Goal: Information Seeking & Learning: Learn about a topic

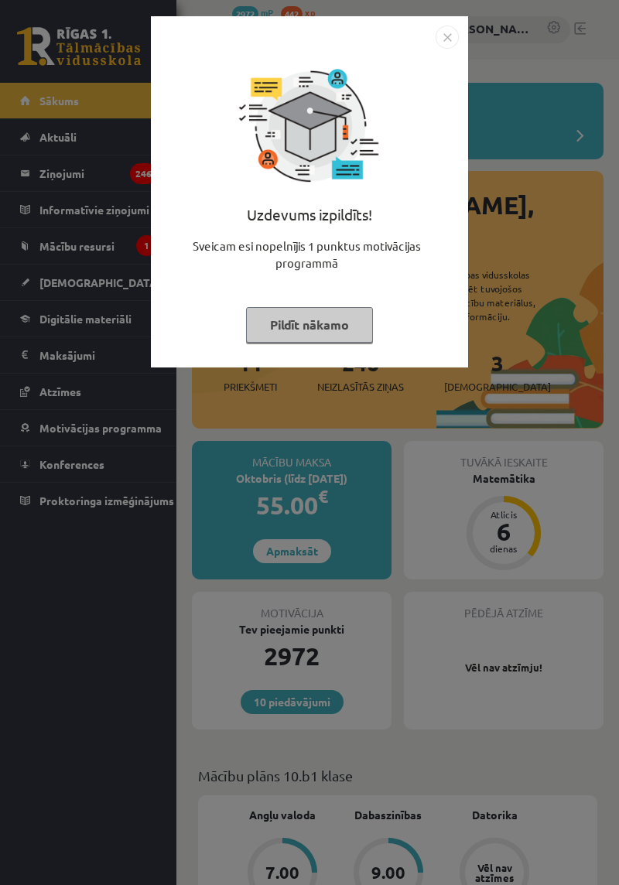
click at [350, 323] on button "Pildīt nākamo" at bounding box center [309, 325] width 127 height 36
click at [329, 316] on button "Pildīt nākamo" at bounding box center [309, 325] width 127 height 36
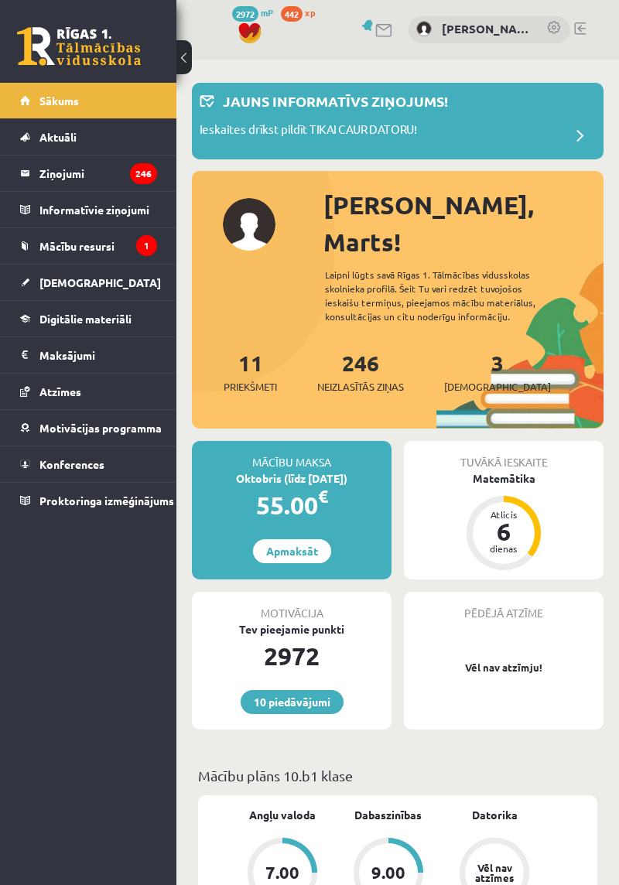
click at [527, 470] on div "Matemātika" at bounding box center [504, 478] width 200 height 16
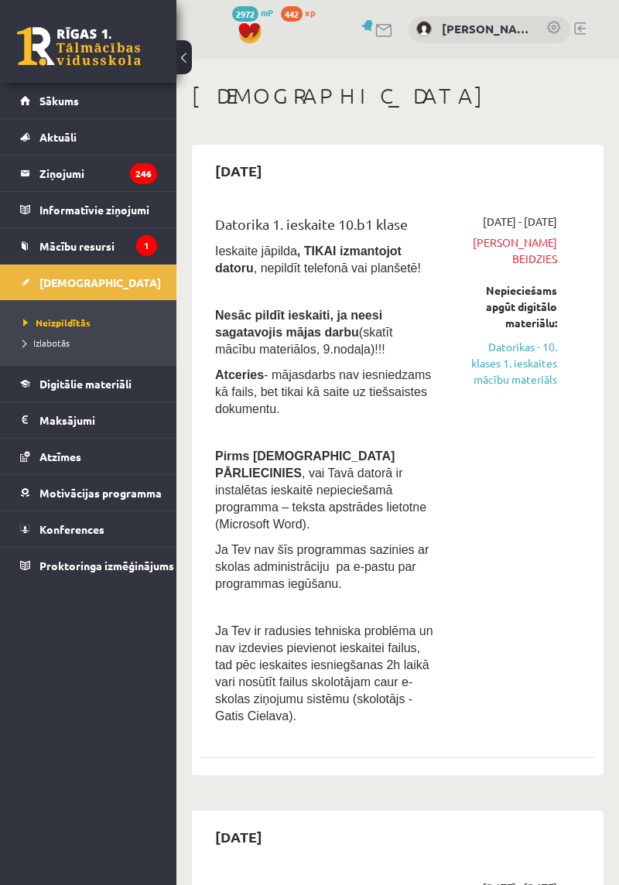
click at [534, 377] on link "Datorikas - 10. klases 1. ieskaites mācību materiāls" at bounding box center [508, 363] width 98 height 49
click at [518, 374] on link "Datorikas - 10. klases 1. ieskaites mācību materiāls" at bounding box center [508, 363] width 98 height 49
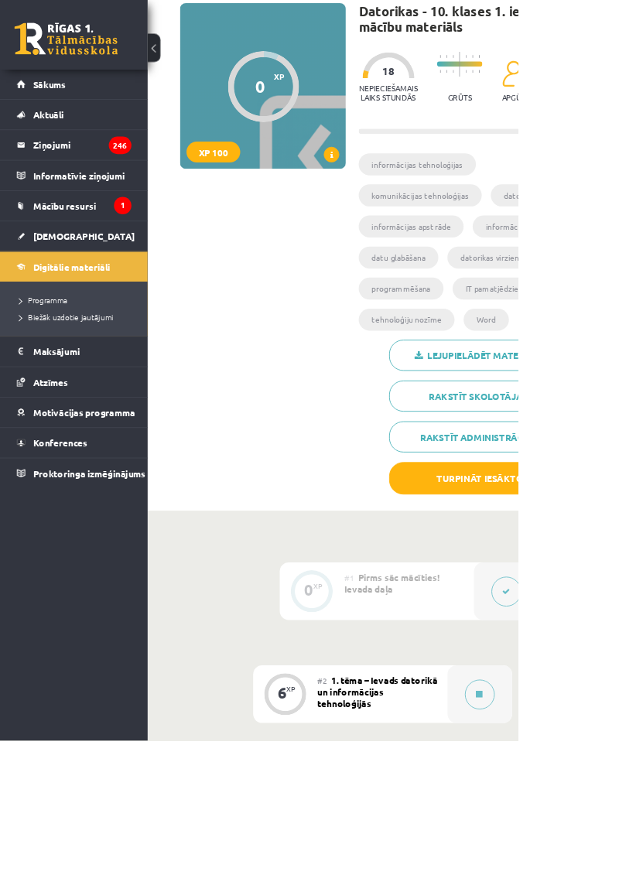
scroll to position [114, 0]
click at [618, 553] on button "Turpināt iesākto" at bounding box center [573, 572] width 217 height 39
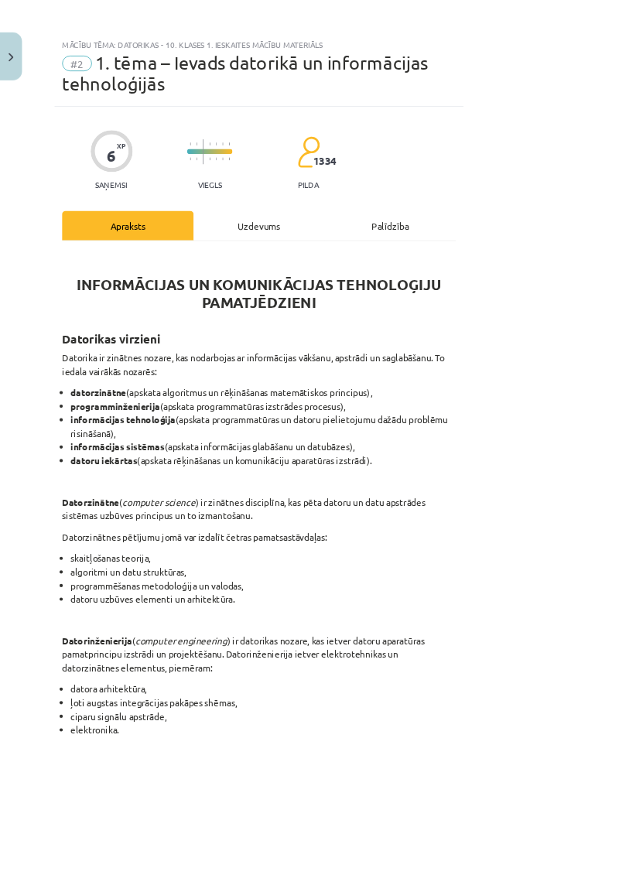
click at [388, 252] on div "Uzdevums" at bounding box center [309, 269] width 157 height 35
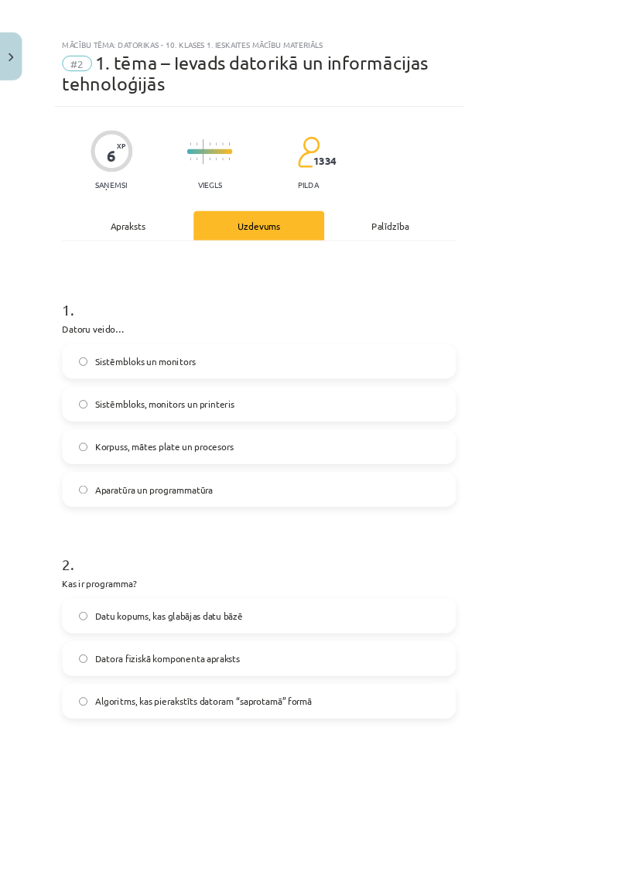
scroll to position [39, 0]
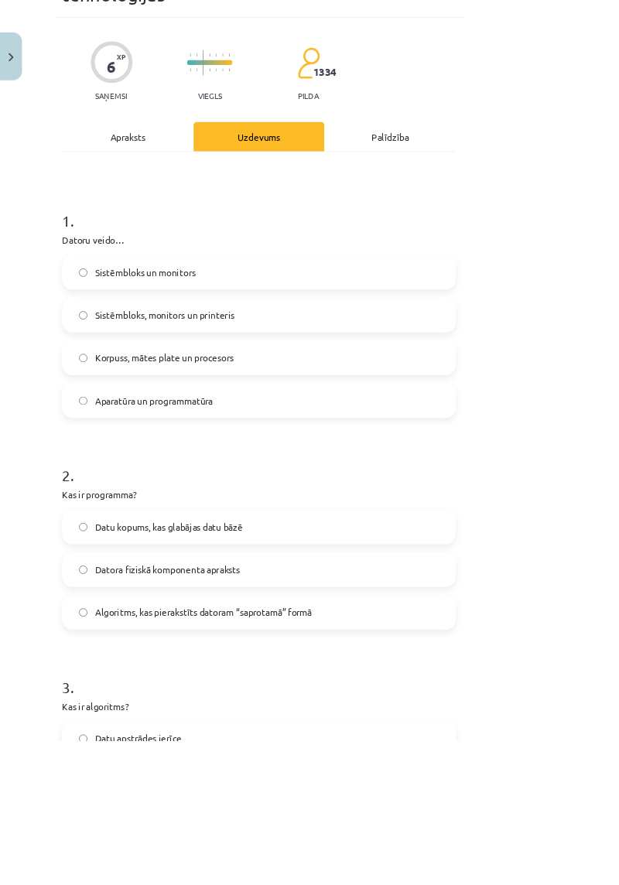
scroll to position [111, 0]
